Goal: Task Accomplishment & Management: Complete application form

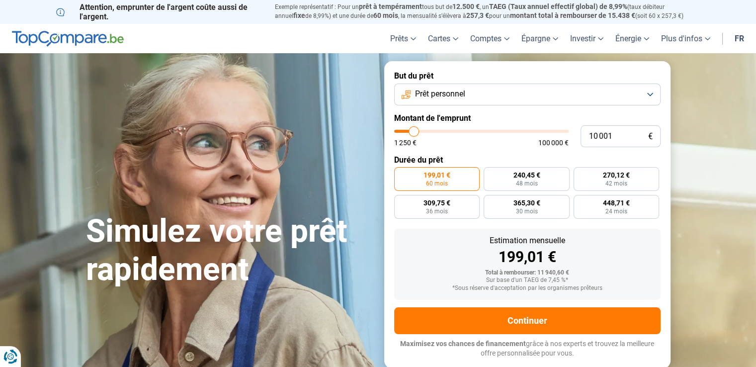
type input "62 250"
type input "62250"
type input "62 750"
type input "62750"
type input "63 000"
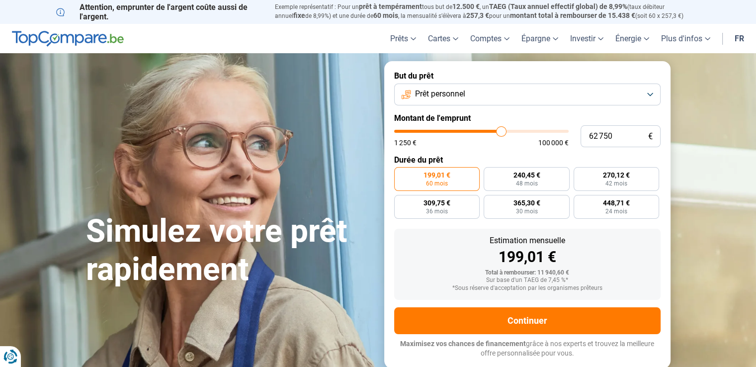
type input "63000"
type input "63 500"
type input "63500"
type input "64 500"
type input "64500"
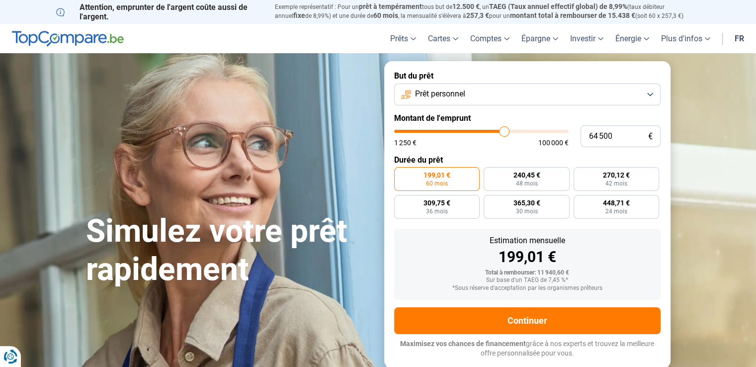
type input "65 000"
type input "65000"
type input "65 250"
type input "65250"
type input "65 750"
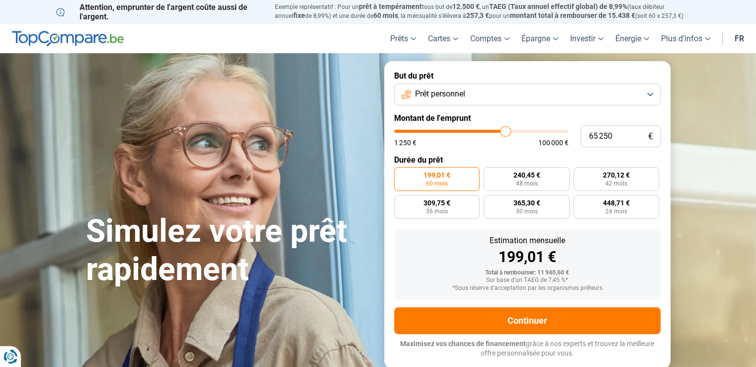
type input "65750"
type input "66 500"
type input "66500"
type input "66 750"
type input "66750"
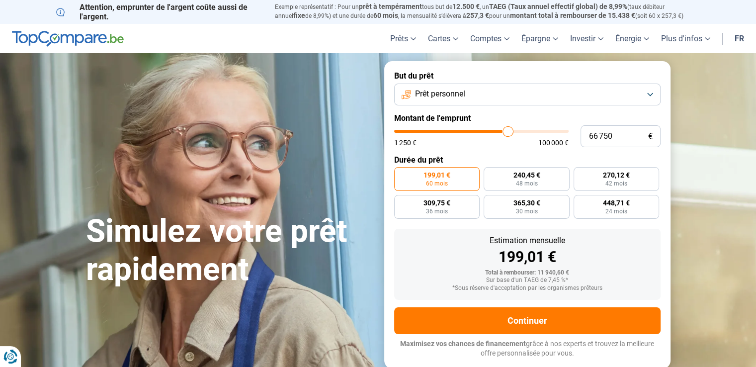
type input "67 500"
type input "67500"
type input "69 500"
type input "69500"
type input "75 500"
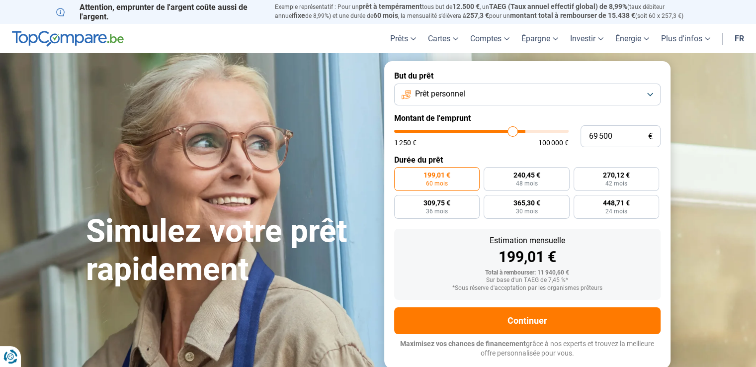
type input "75500"
type input "87 000"
type input "87000"
type input "100 000"
drag, startPoint x: 501, startPoint y: 130, endPoint x: 582, endPoint y: 130, distance: 81.6
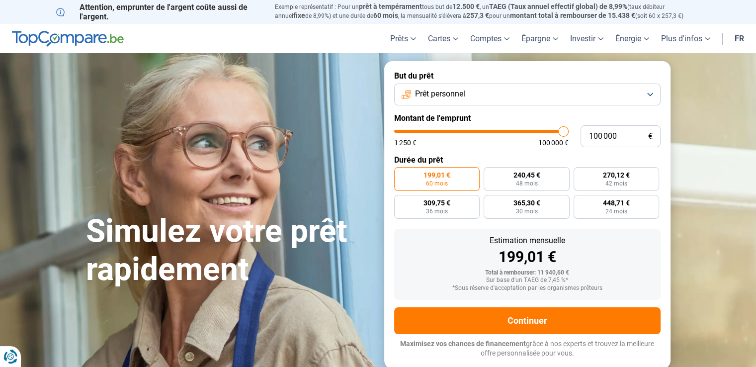
type input "100000"
click at [569, 130] on input "range" at bounding box center [481, 131] width 175 height 3
radio input "false"
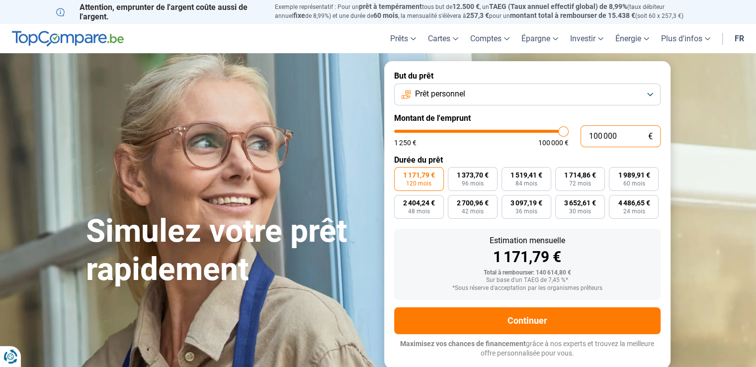
click at [593, 134] on input "100 000" at bounding box center [621, 136] width 80 height 22
click at [595, 134] on input "100 000" at bounding box center [621, 136] width 80 height 22
type input "10 000"
type input "10000"
type input "180 000"
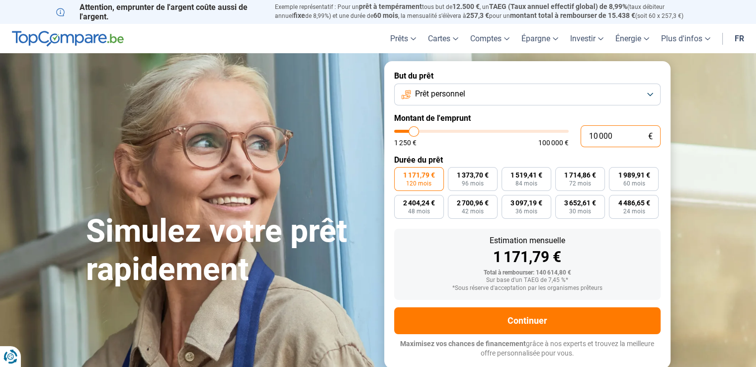
type input "100000"
type input "100 000"
type input "100000"
click at [599, 137] on input "100 000" at bounding box center [621, 136] width 80 height 22
type input "10 000"
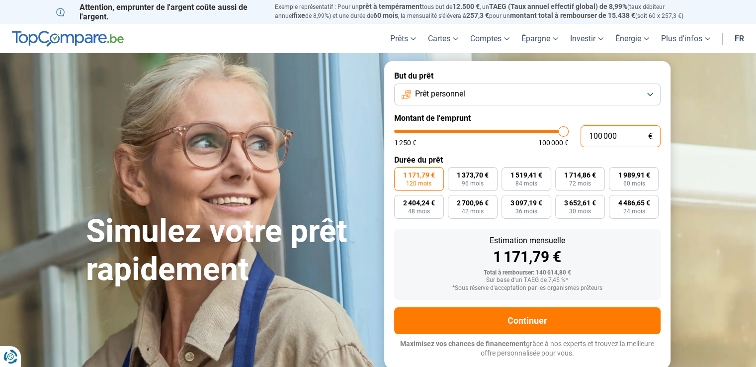
type input "10000"
type input "180 000"
type input "100000"
type input "100 000"
type input "100000"
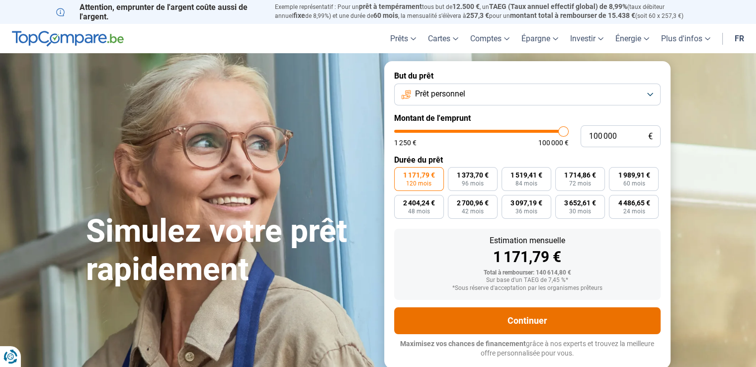
click at [567, 317] on button "Continuer" at bounding box center [527, 320] width 267 height 27
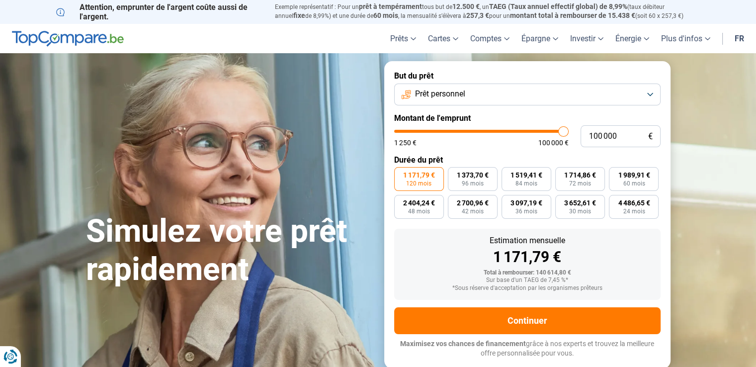
type input "49 250"
type input "49250"
type input "47 750"
type input "47750"
type input "45 000"
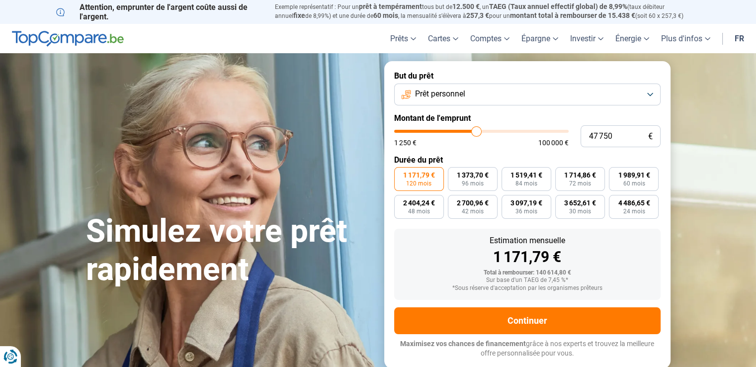
type input "45000"
type input "39 750"
type input "39750"
type input "32 250"
type input "32250"
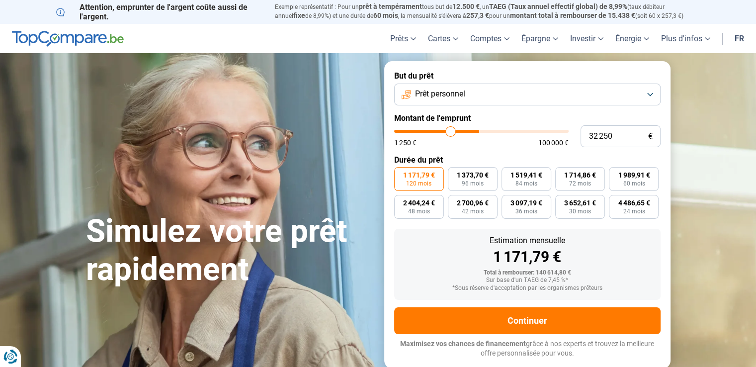
type input "24 250"
type input "24250"
type input "17 500"
type input "17500"
type input "12 500"
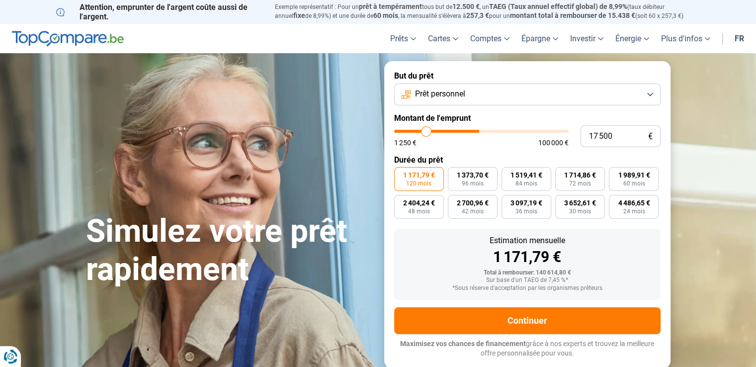
type input "12500"
type input "8 000"
type input "8000"
type input "7 250"
type input "7250"
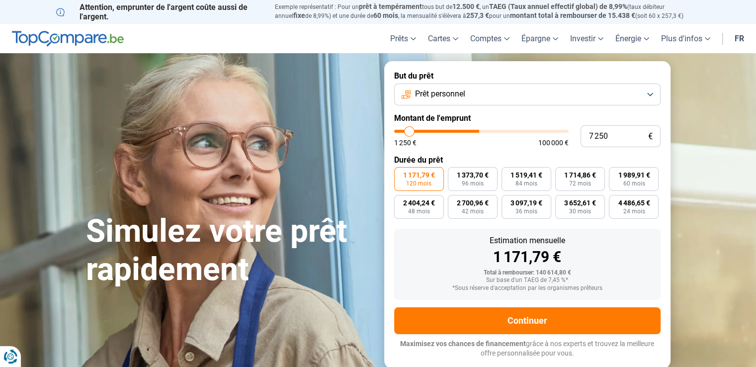
type input "6 500"
type input "6500"
type input "5 000"
type input "5000"
type input "3 250"
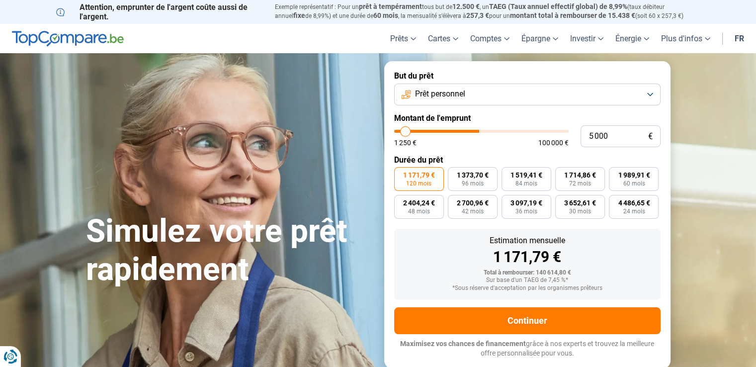
type input "3250"
type input "2 000"
type input "2000"
type input "1 250"
type input "1250"
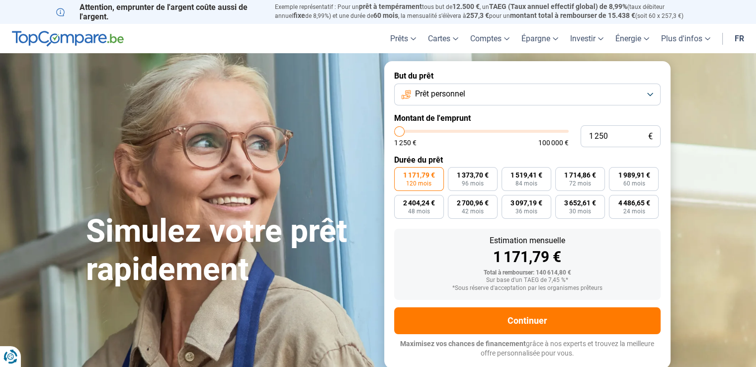
type input "2 250"
type input "2250"
type input "7 250"
type input "7250"
type input "15 000"
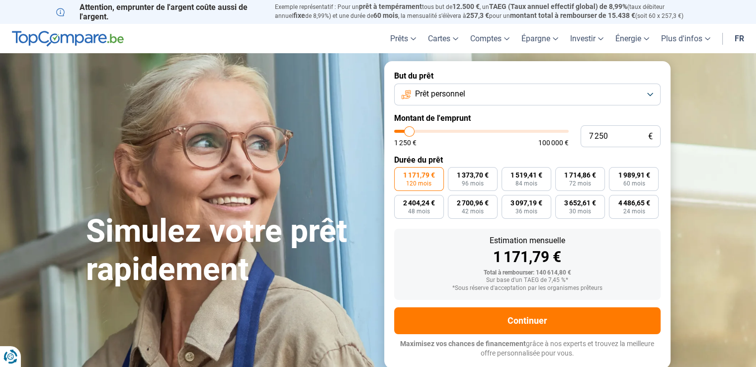
type input "15000"
type input "27 000"
type input "27000"
type input "38 750"
type input "38750"
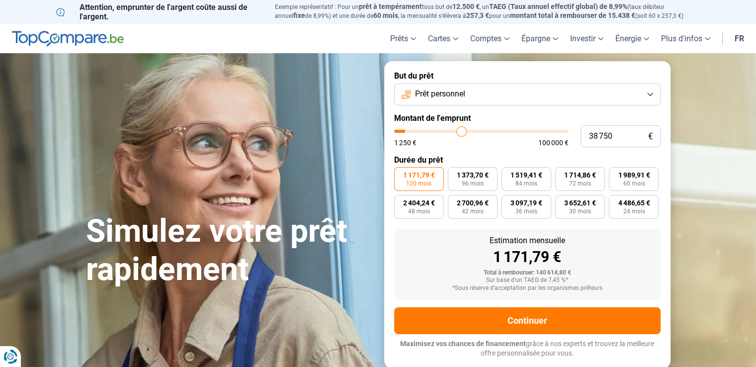
type input "45 250"
type input "45250"
type input "48 500"
type input "48500"
type input "50 000"
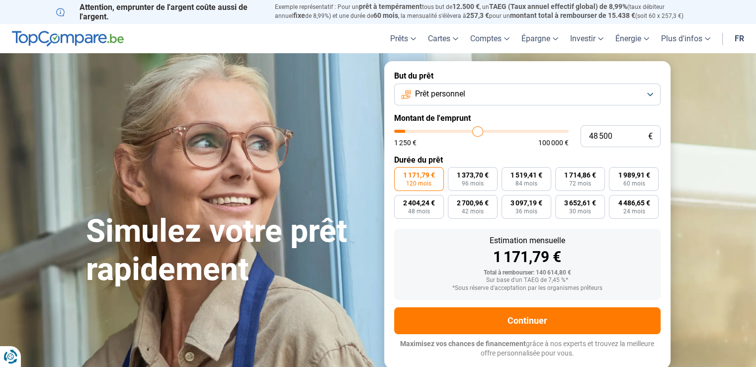
type input "50000"
type input "51 750"
type input "51750"
type input "53 250"
type input "53250"
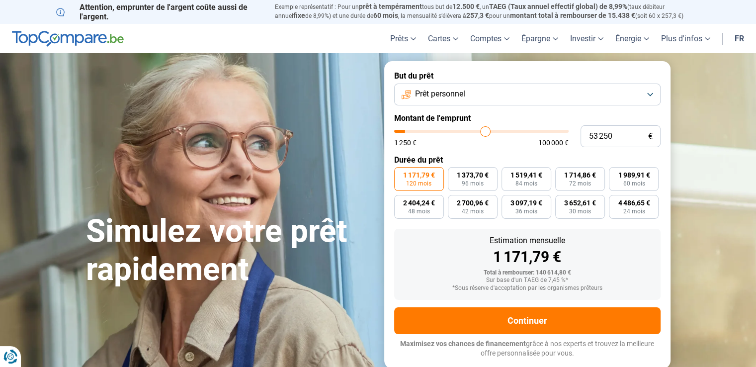
type input "54 500"
type input "54500"
type input "56 500"
type input "56500"
type input "63 250"
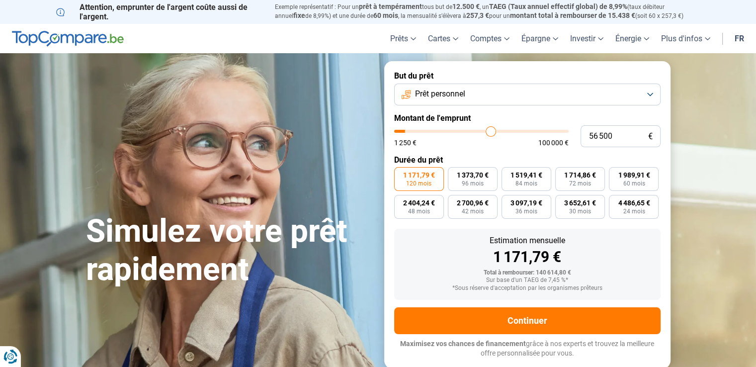
type input "63250"
type input "69 250"
type input "69250"
type input "75 500"
type input "75500"
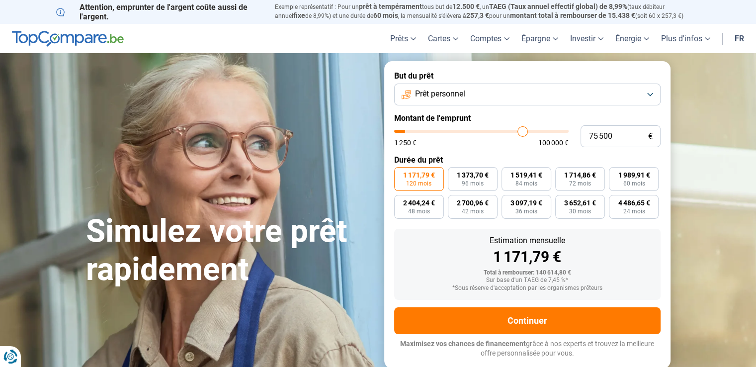
type input "82 250"
type input "82250"
type input "89 250"
type input "89250"
type input "95 250"
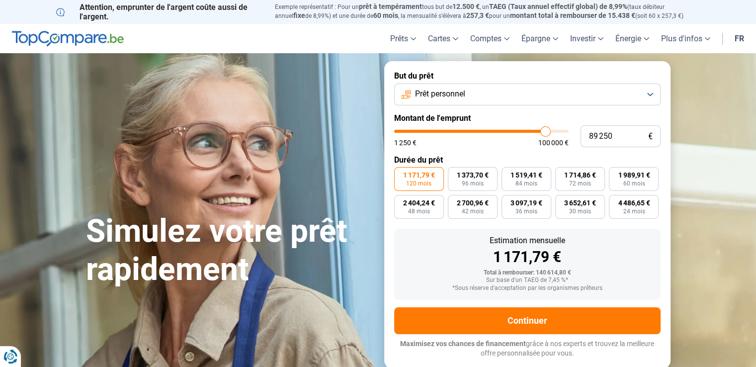
type input "95250"
type input "99 000"
type input "99000"
type input "100 000"
type input "100000"
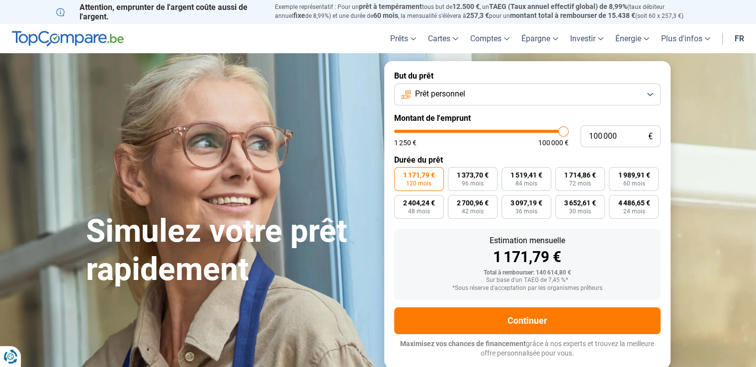
drag, startPoint x: 479, startPoint y: 131, endPoint x: 575, endPoint y: 126, distance: 96.1
click at [569, 130] on input "range" at bounding box center [481, 131] width 175 height 3
click at [628, 206] on span "4 486,65 €" at bounding box center [634, 202] width 32 height 7
click at [616, 201] on input "4 486,65 € 24 mois" at bounding box center [612, 198] width 6 height 6
radio input "true"
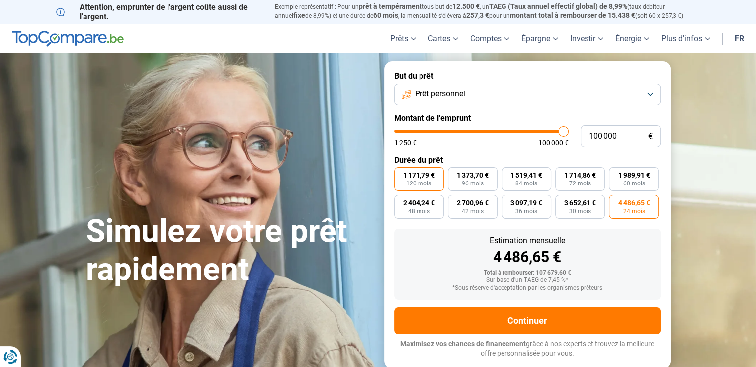
click at [414, 174] on span "1 171,79 €" at bounding box center [419, 175] width 32 height 7
click at [401, 174] on input "1 171,79 € 120 mois" at bounding box center [397, 170] width 6 height 6
radio input "true"
click at [543, 94] on button "Prêt personnel" at bounding box center [527, 95] width 267 height 22
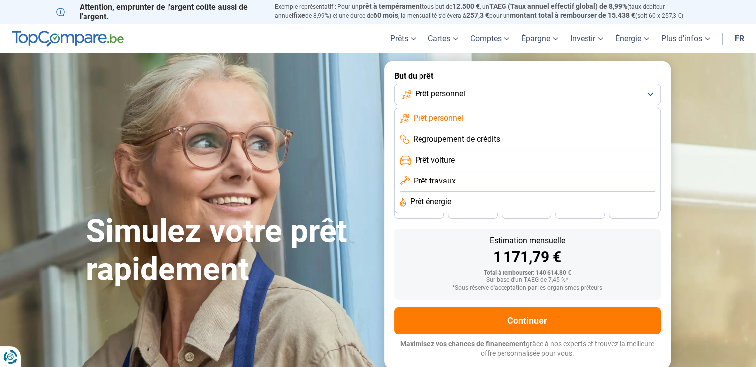
click at [433, 95] on span "Prêt personnel" at bounding box center [440, 94] width 50 height 11
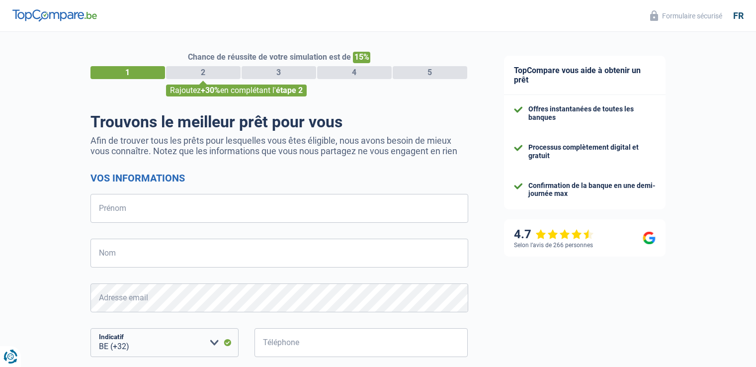
select select "32"
